Goal: Information Seeking & Learning: Check status

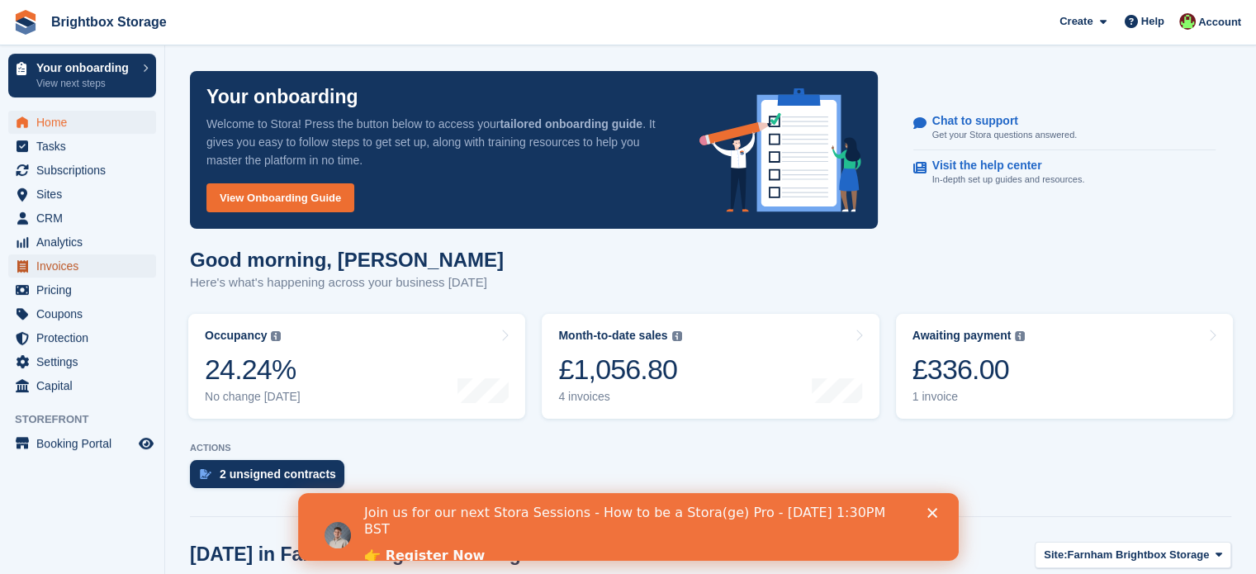
click at [69, 266] on span "Invoices" at bounding box center [85, 265] width 99 height 23
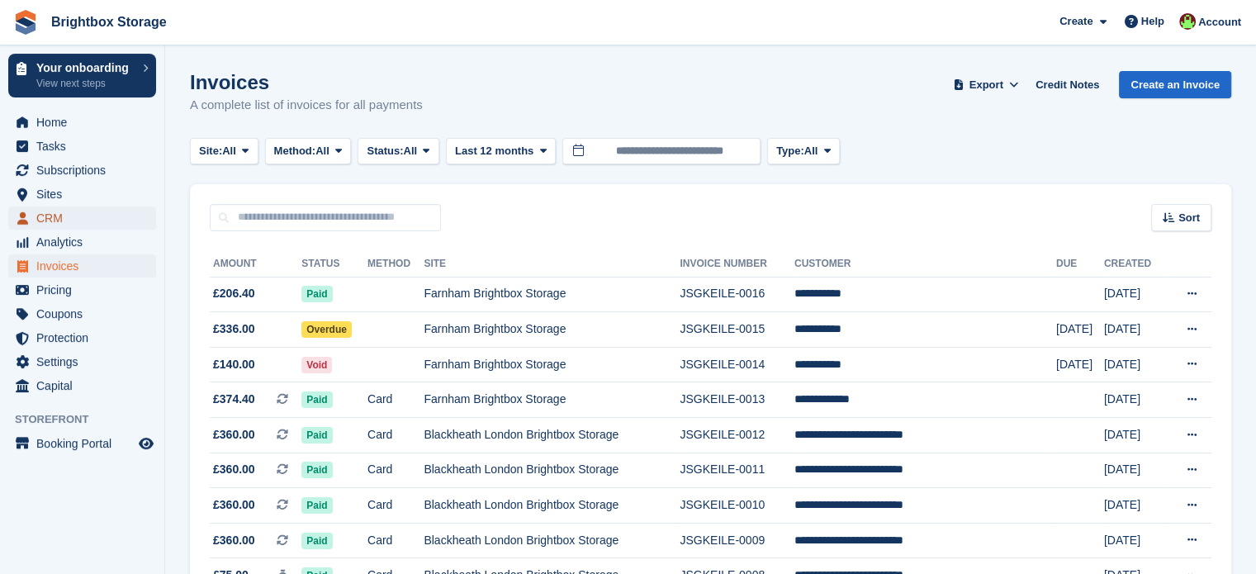
click at [53, 217] on span "CRM" at bounding box center [85, 217] width 99 height 23
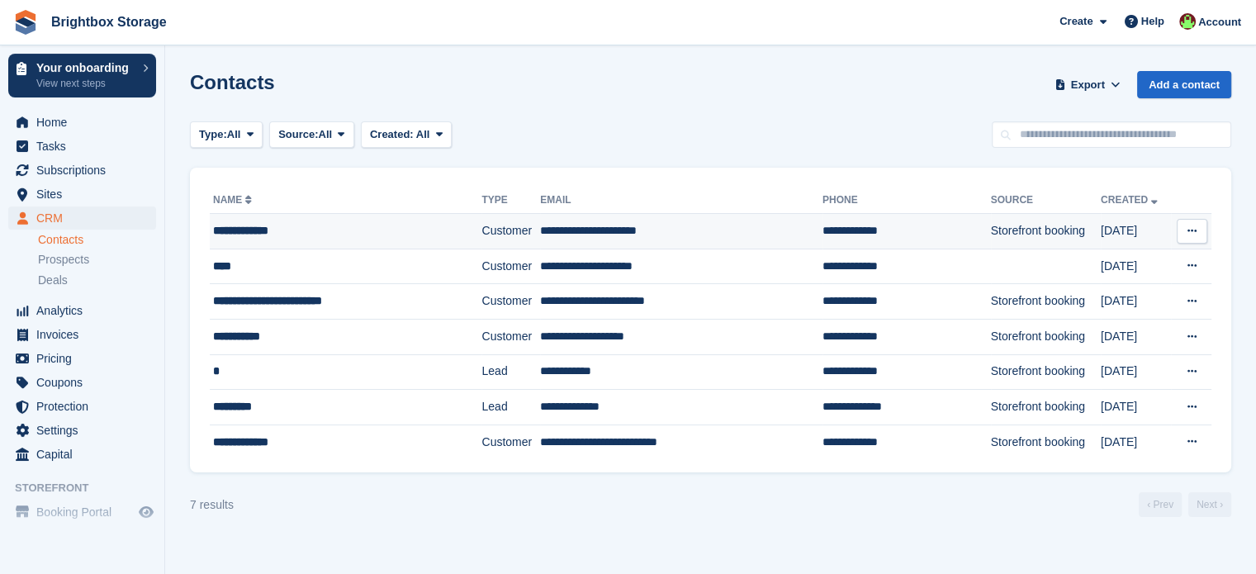
click at [585, 237] on td "**********" at bounding box center [681, 232] width 282 height 36
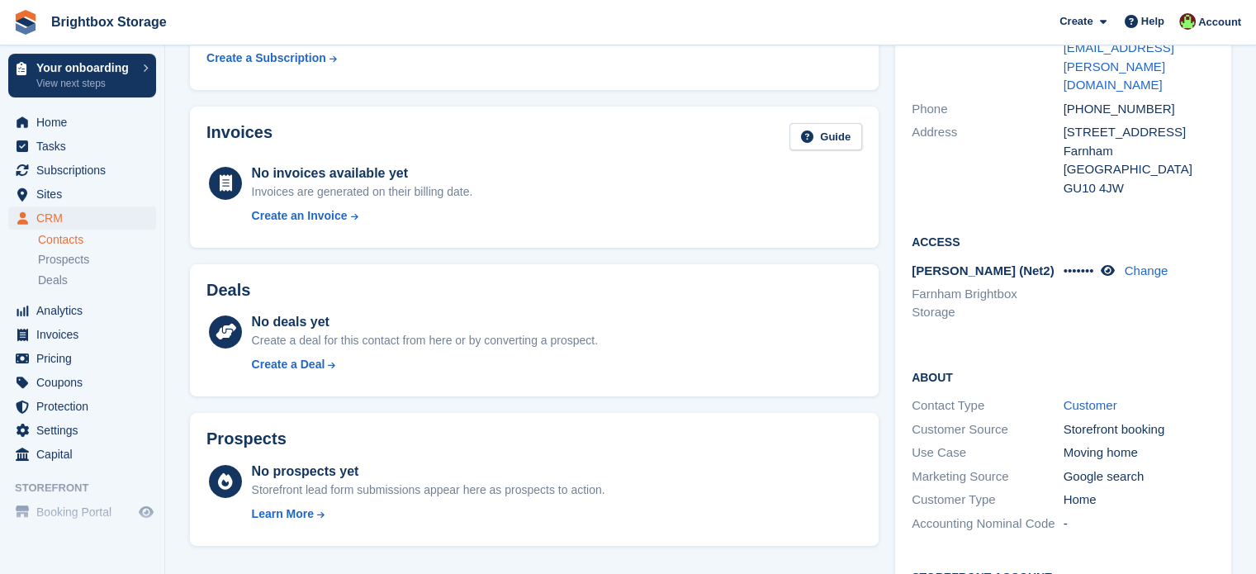
scroll to position [165, 0]
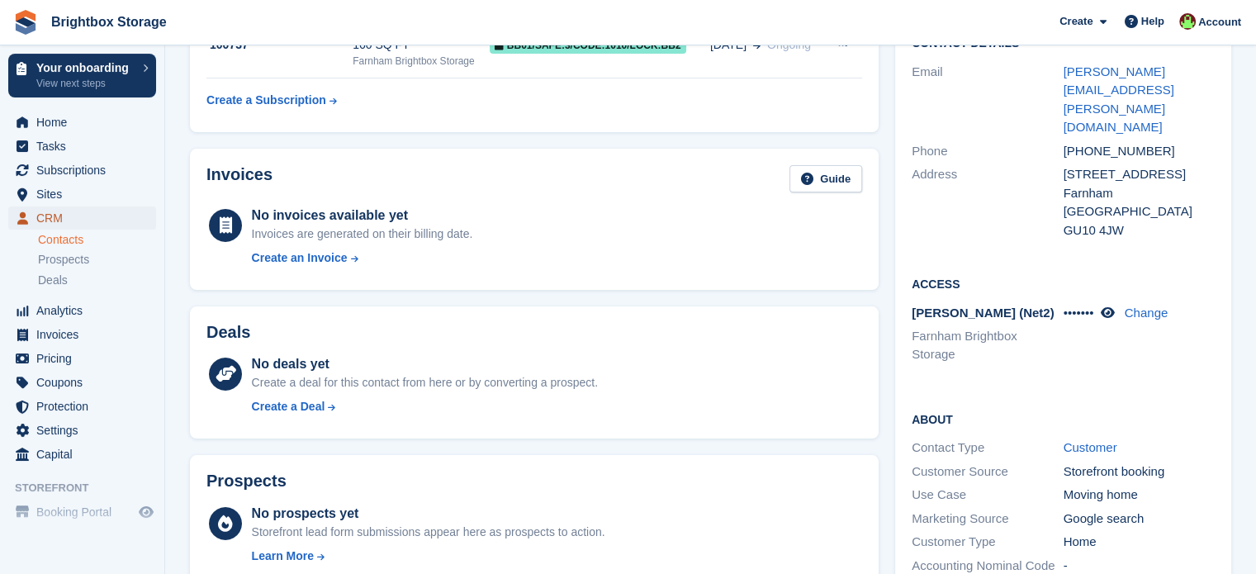
click at [54, 214] on span "CRM" at bounding box center [85, 217] width 99 height 23
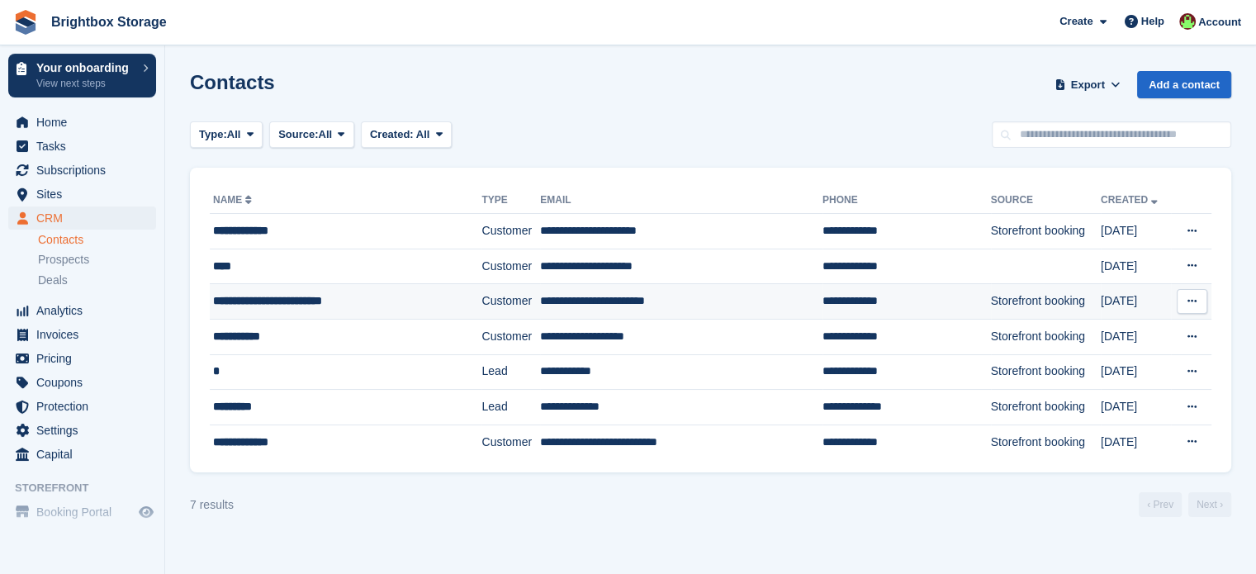
click at [574, 306] on td "**********" at bounding box center [681, 302] width 282 height 36
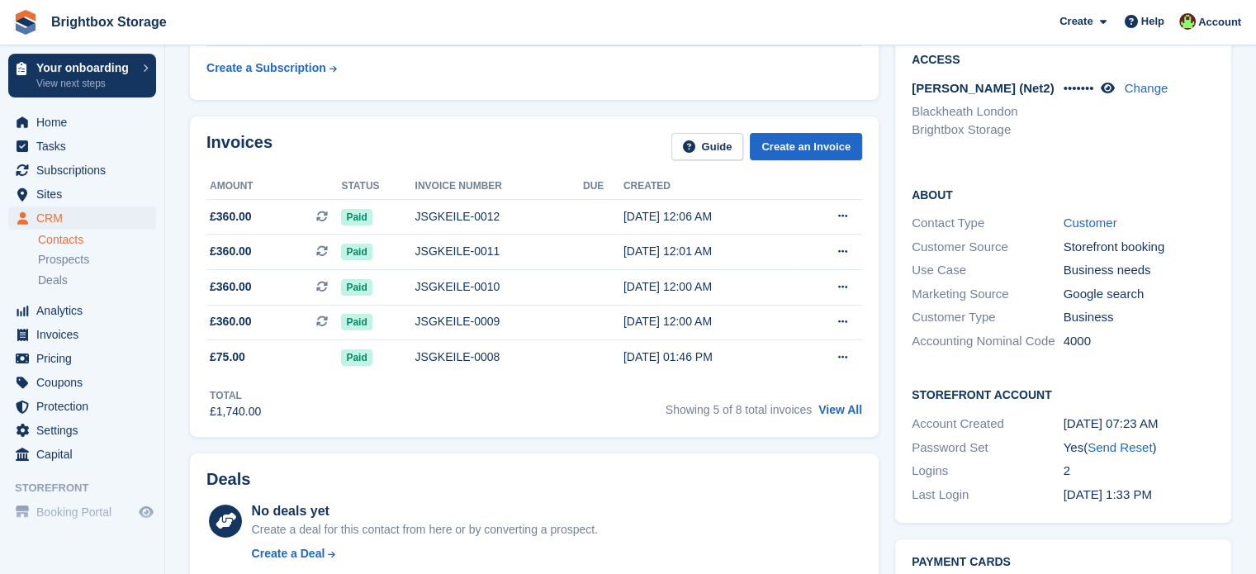
scroll to position [330, 0]
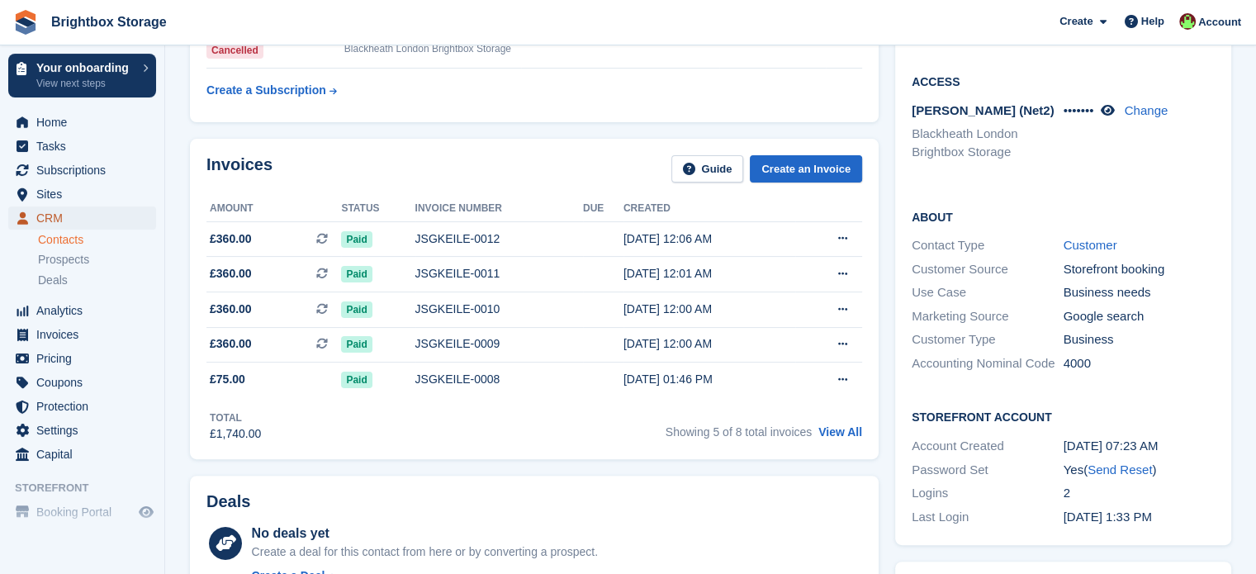
click at [69, 220] on span "CRM" at bounding box center [85, 217] width 99 height 23
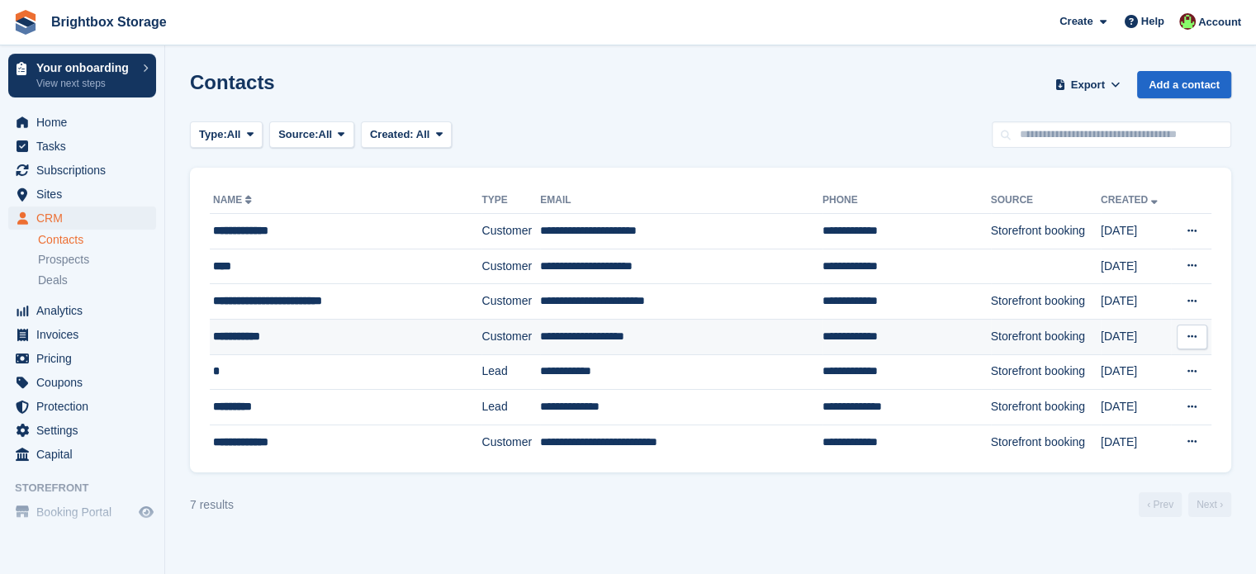
click at [481, 327] on td "Customer" at bounding box center [510, 337] width 59 height 36
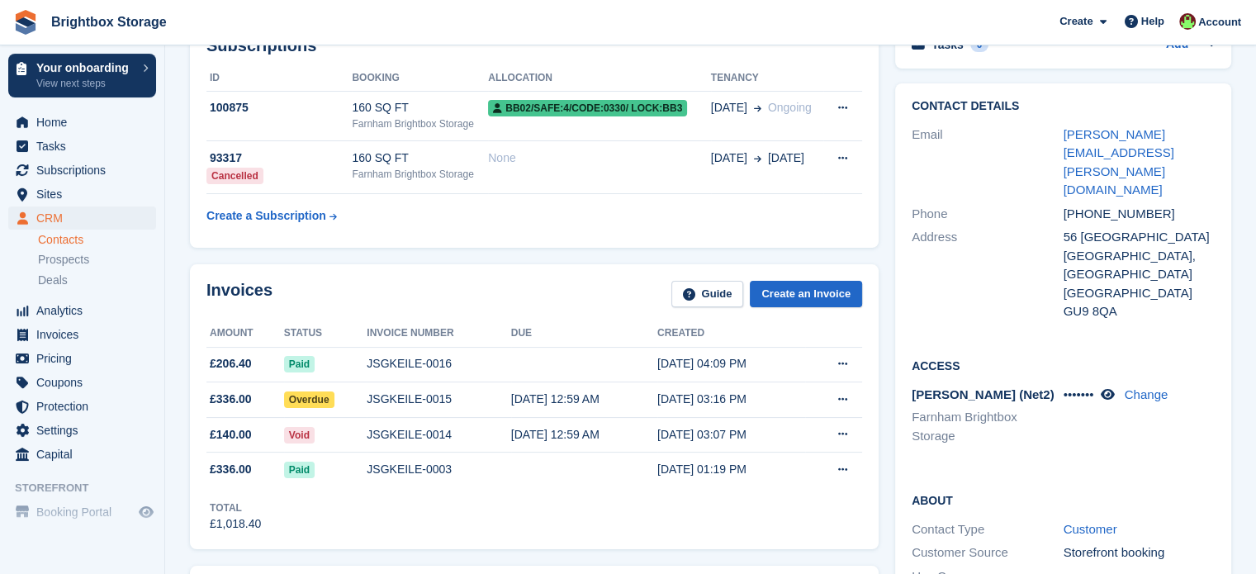
scroll to position [248, 0]
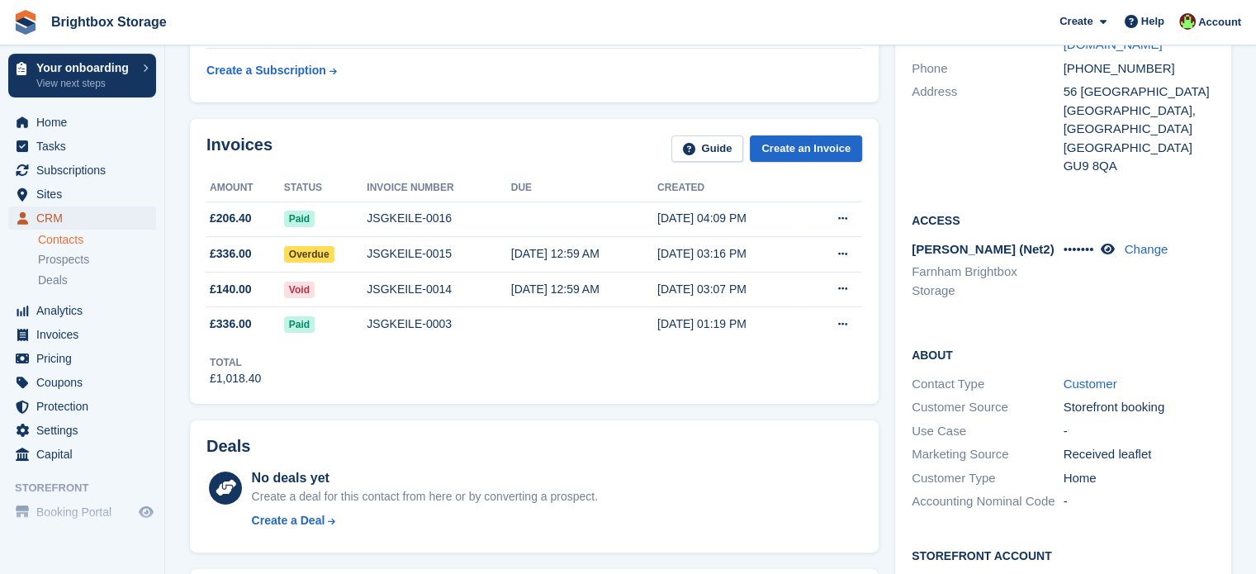
click at [57, 220] on span "CRM" at bounding box center [85, 217] width 99 height 23
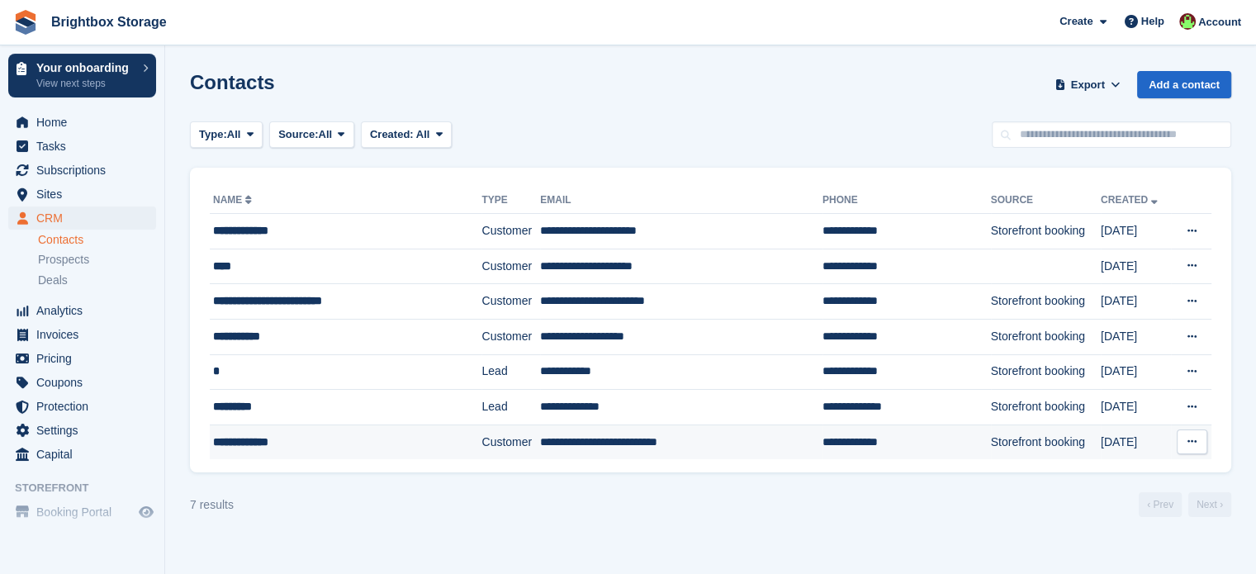
click at [481, 435] on td "Customer" at bounding box center [510, 441] width 59 height 35
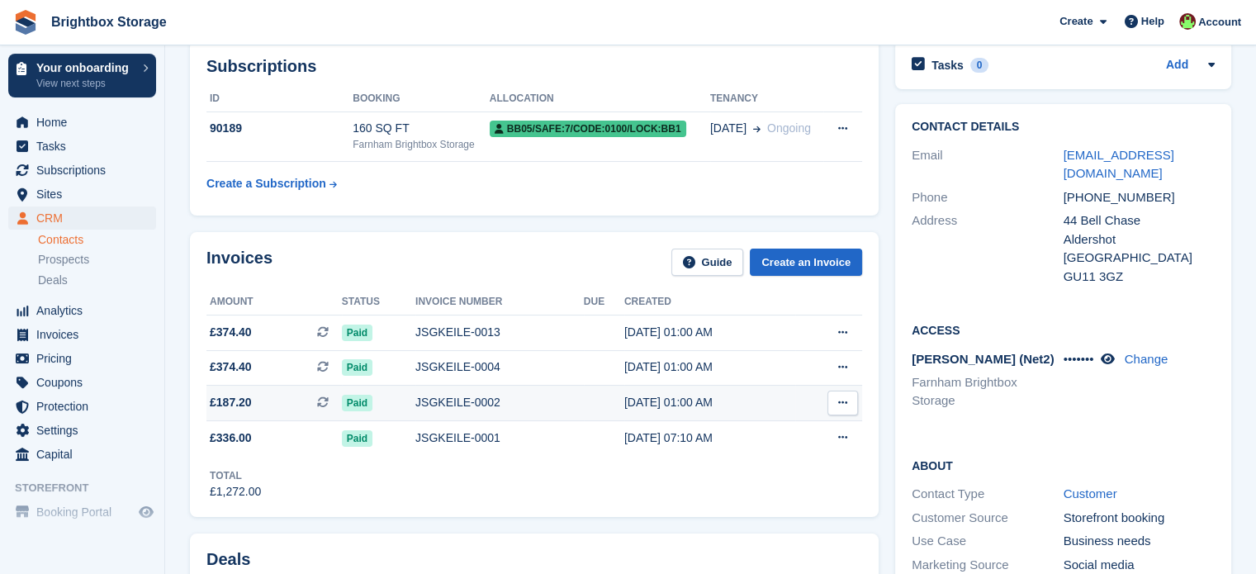
scroll to position [83, 0]
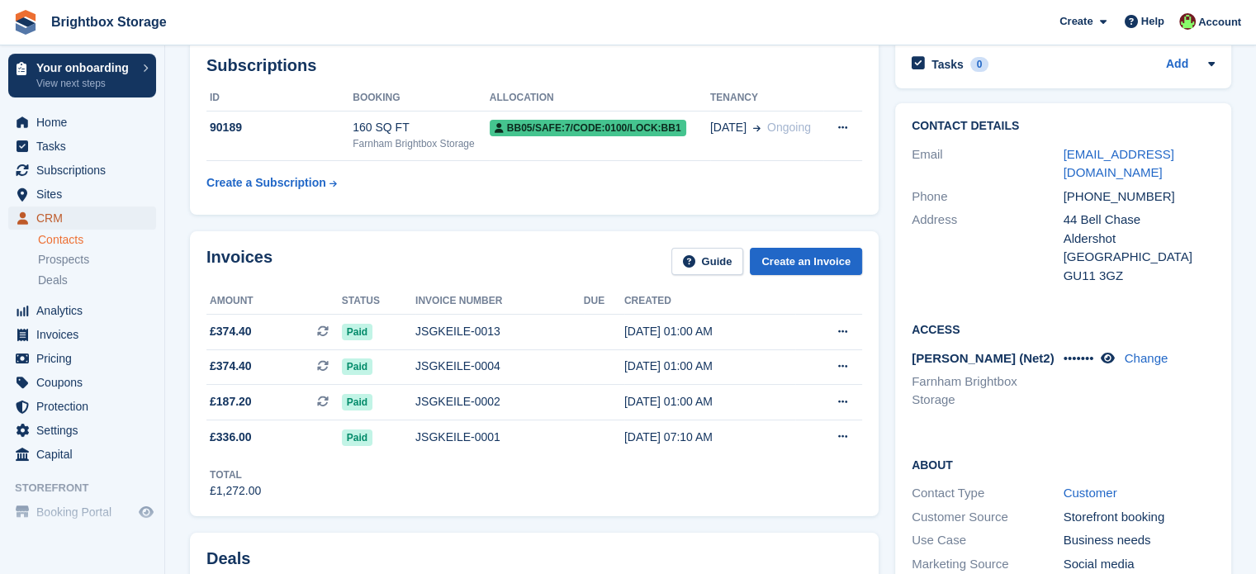
click at [57, 219] on span "CRM" at bounding box center [85, 217] width 99 height 23
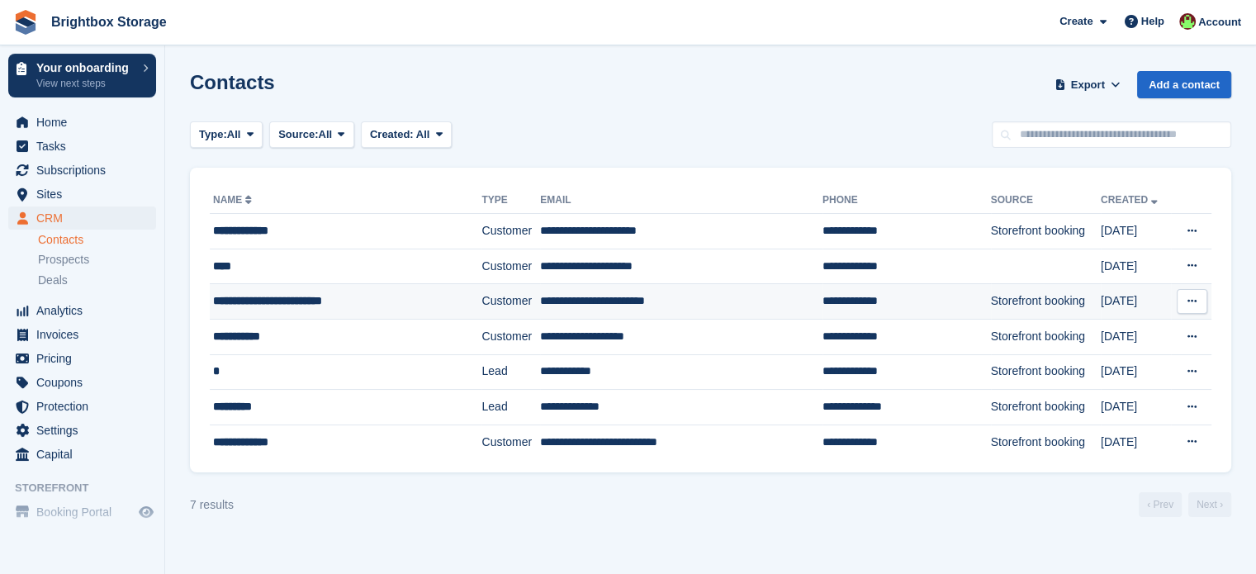
click at [642, 297] on td "**********" at bounding box center [681, 302] width 282 height 36
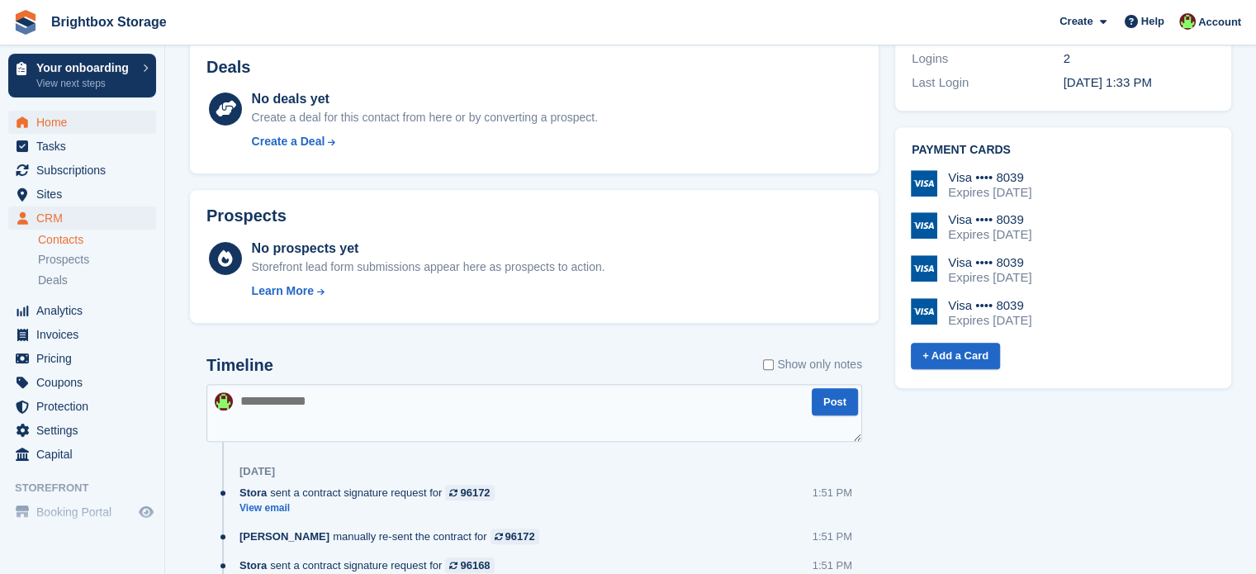
scroll to position [661, 0]
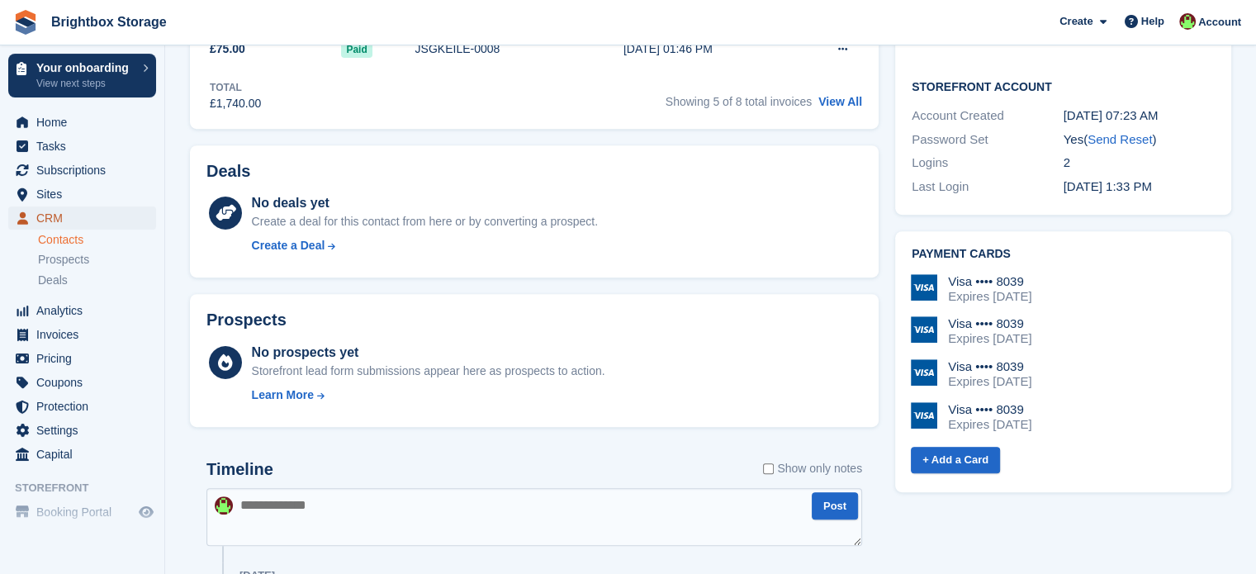
click at [56, 215] on span "CRM" at bounding box center [85, 217] width 99 height 23
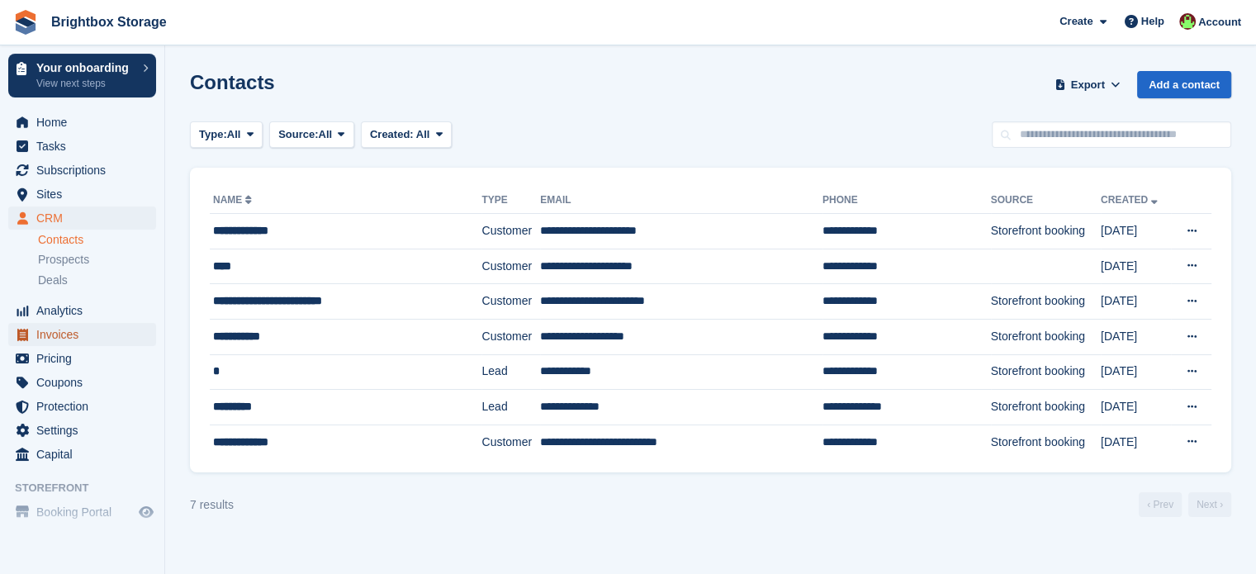
click at [63, 337] on span "Invoices" at bounding box center [85, 334] width 99 height 23
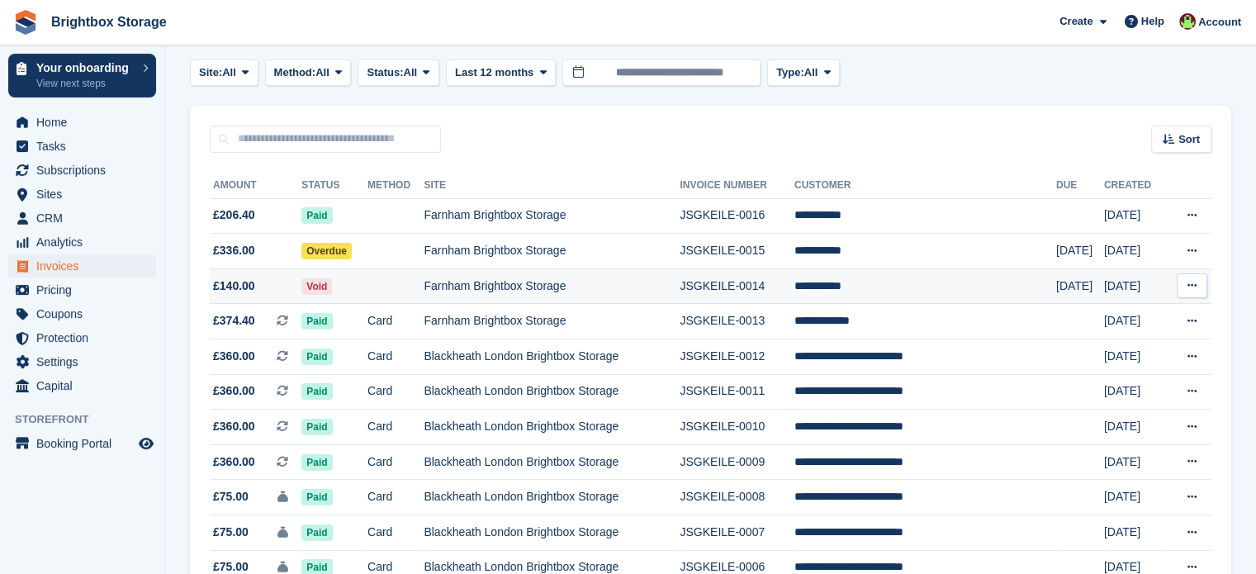
scroll to position [83, 0]
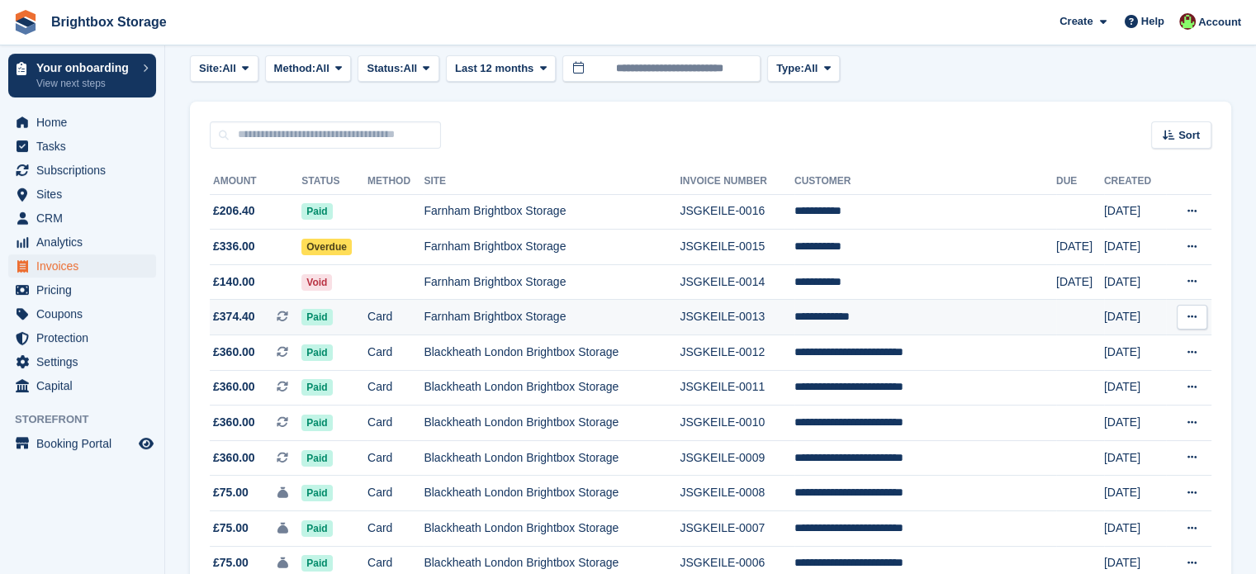
click at [637, 320] on td "Farnham Brightbox Storage" at bounding box center [552, 318] width 256 height 36
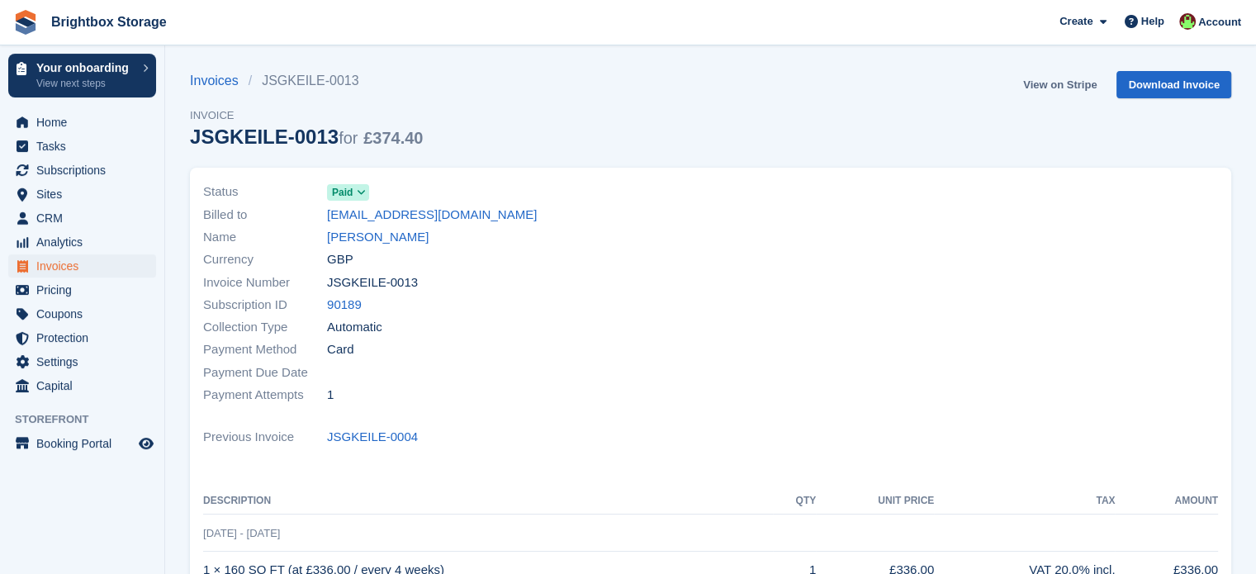
click at [1071, 80] on link "View on Stripe" at bounding box center [1059, 84] width 87 height 27
